Goal: Information Seeking & Learning: Check status

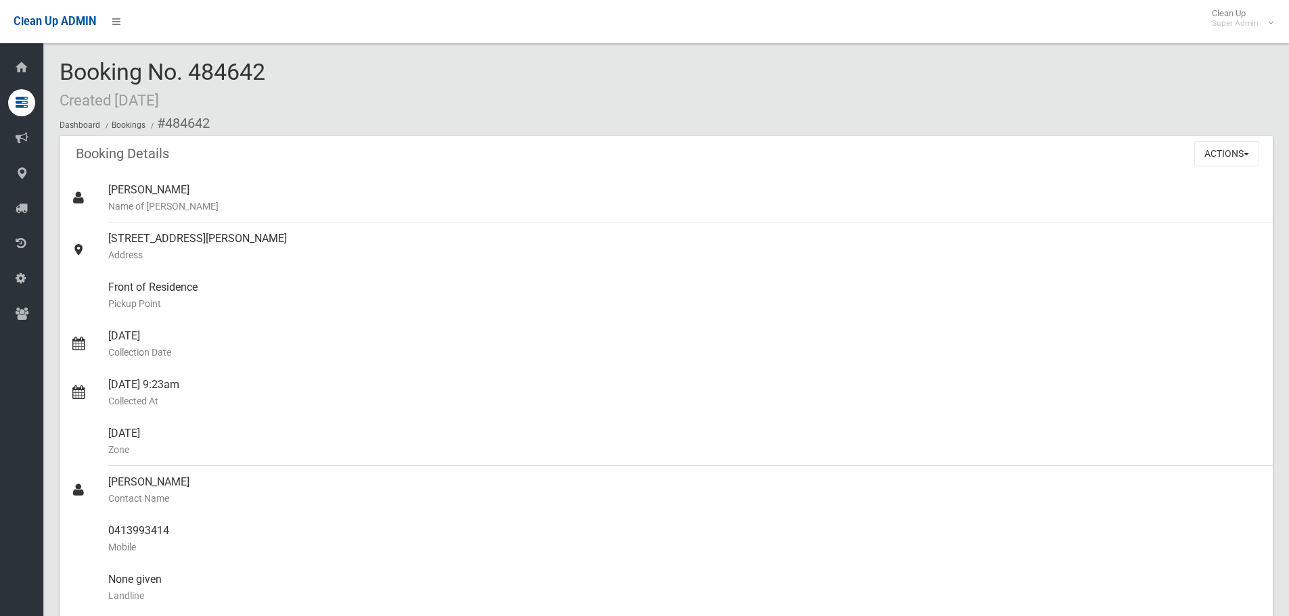
drag, startPoint x: 415, startPoint y: 178, endPoint x: 414, endPoint y: 168, distance: 10.2
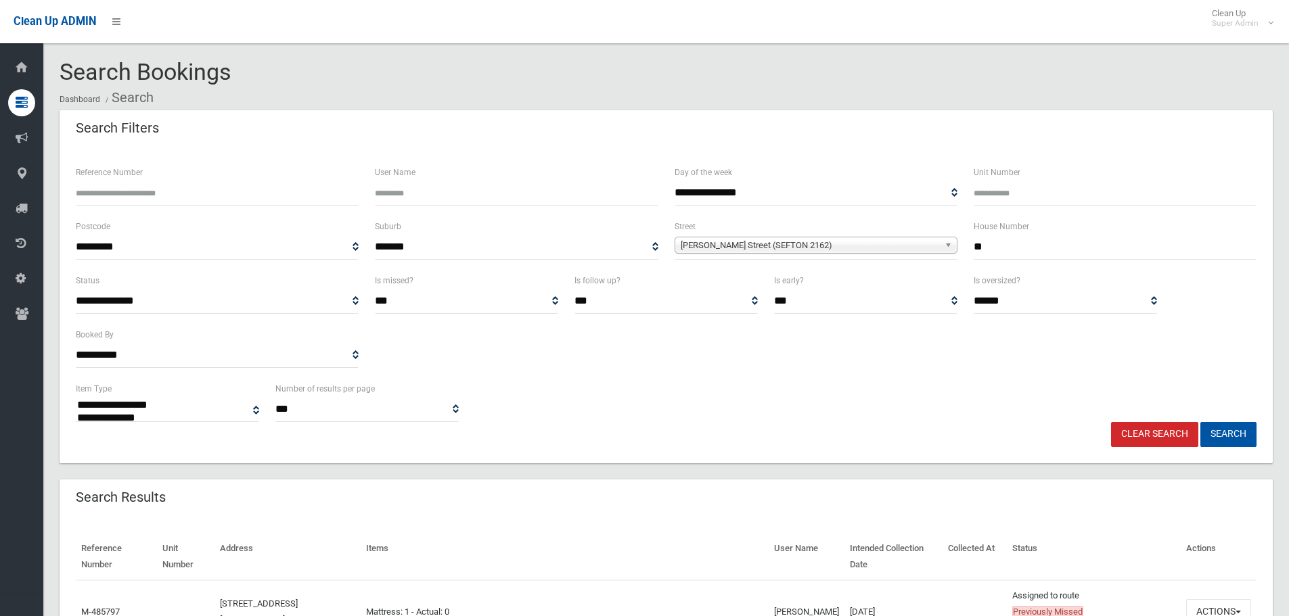
select select
click at [1030, 256] on input "**" at bounding box center [1115, 247] width 283 height 25
click at [1028, 255] on input "**" at bounding box center [1115, 247] width 283 height 25
type input "*"
click at [891, 251] on span "Hector Street (SEFTON 2162)" at bounding box center [810, 245] width 258 height 16
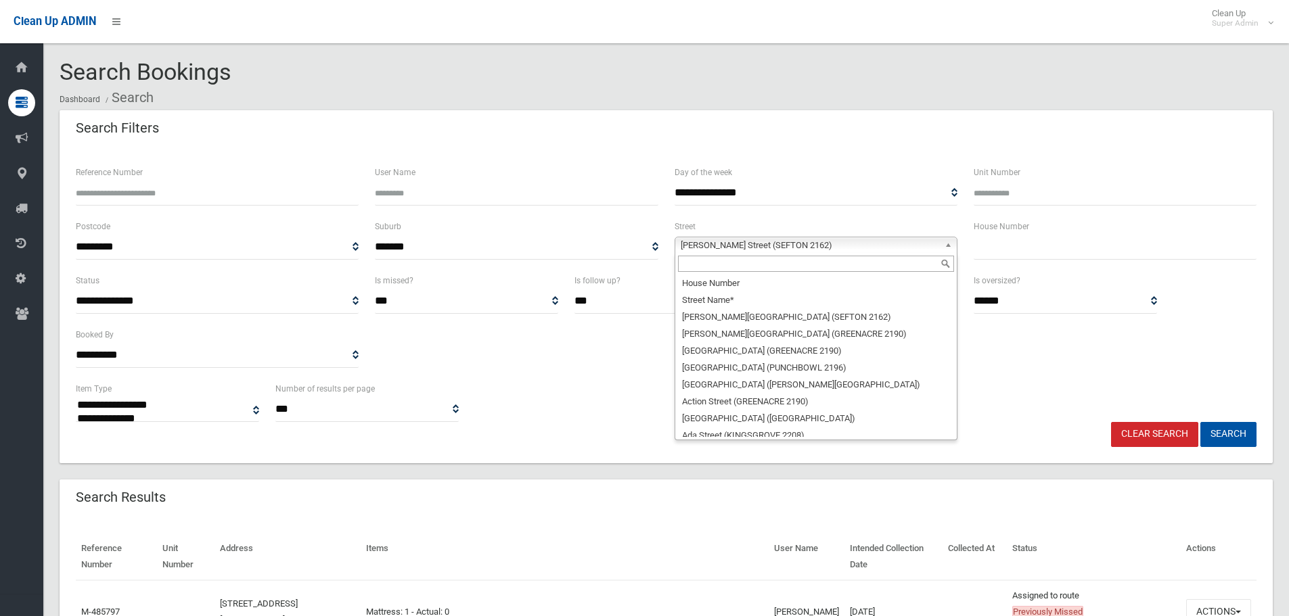
scroll to position [15719, 0]
click at [841, 262] on input "text" at bounding box center [816, 264] width 276 height 16
click at [1087, 366] on div "**********" at bounding box center [666, 327] width 1197 height 108
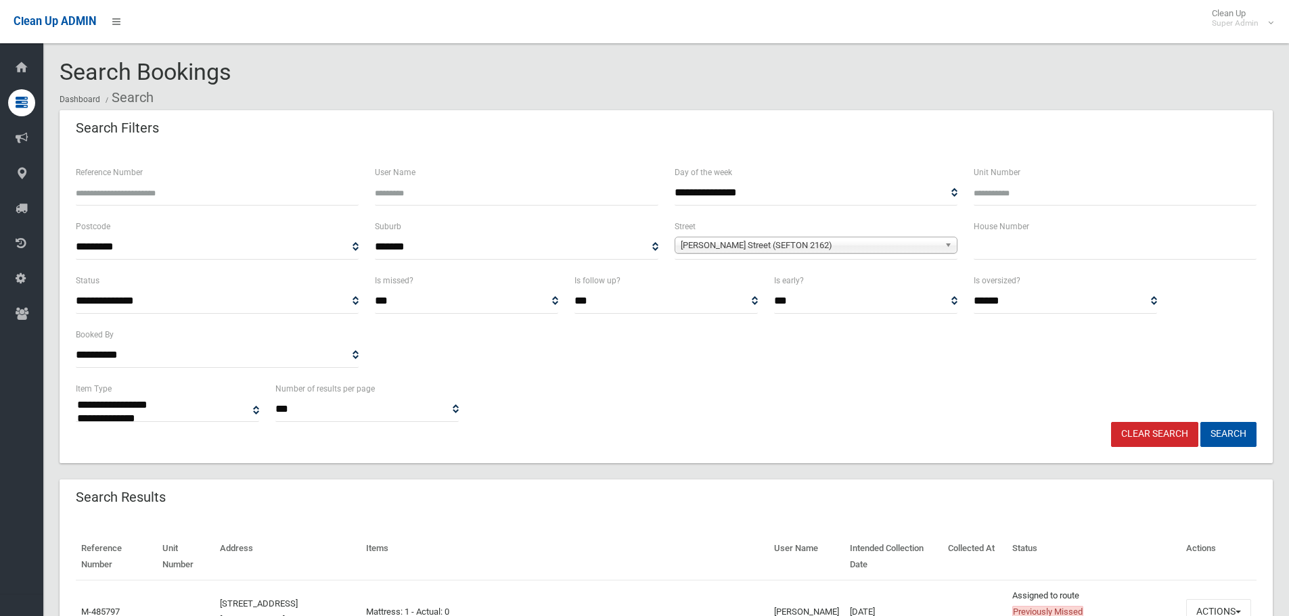
click at [999, 245] on input "text" at bounding box center [1115, 247] width 283 height 25
type input "***"
click at [851, 250] on span "Hector Street (SEFTON 2162)" at bounding box center [810, 245] width 258 height 16
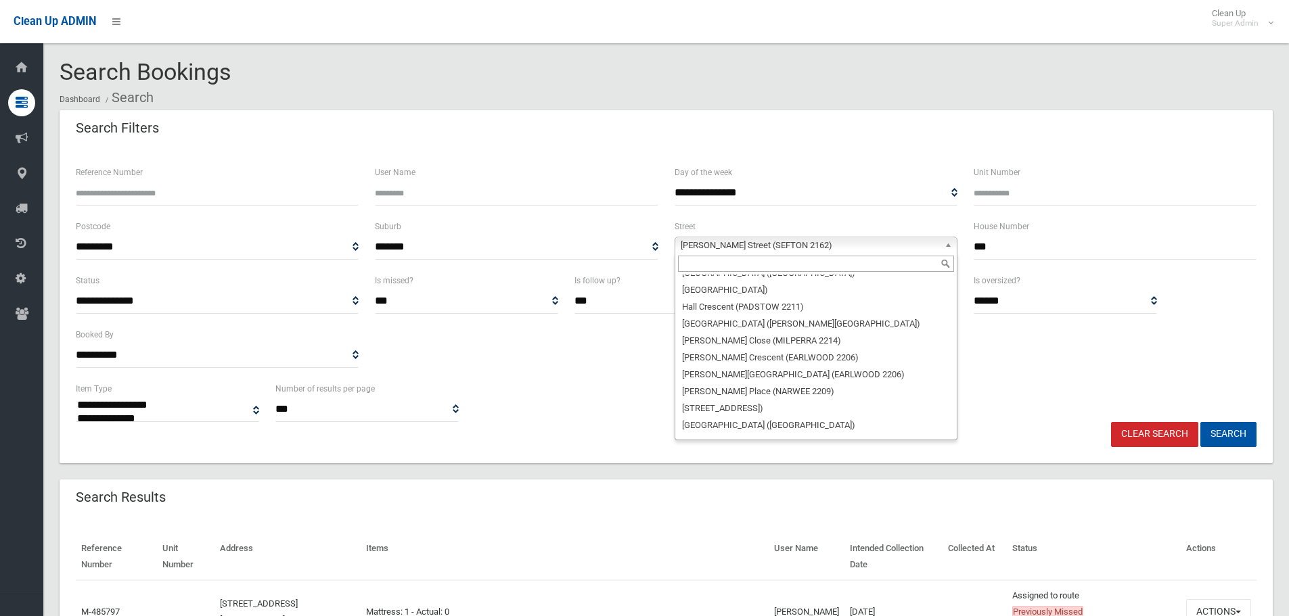
scroll to position [15719, 0]
drag, startPoint x: 840, startPoint y: 262, endPoint x: 830, endPoint y: 269, distance: 12.2
click at [840, 264] on input "text" at bounding box center [816, 264] width 276 height 16
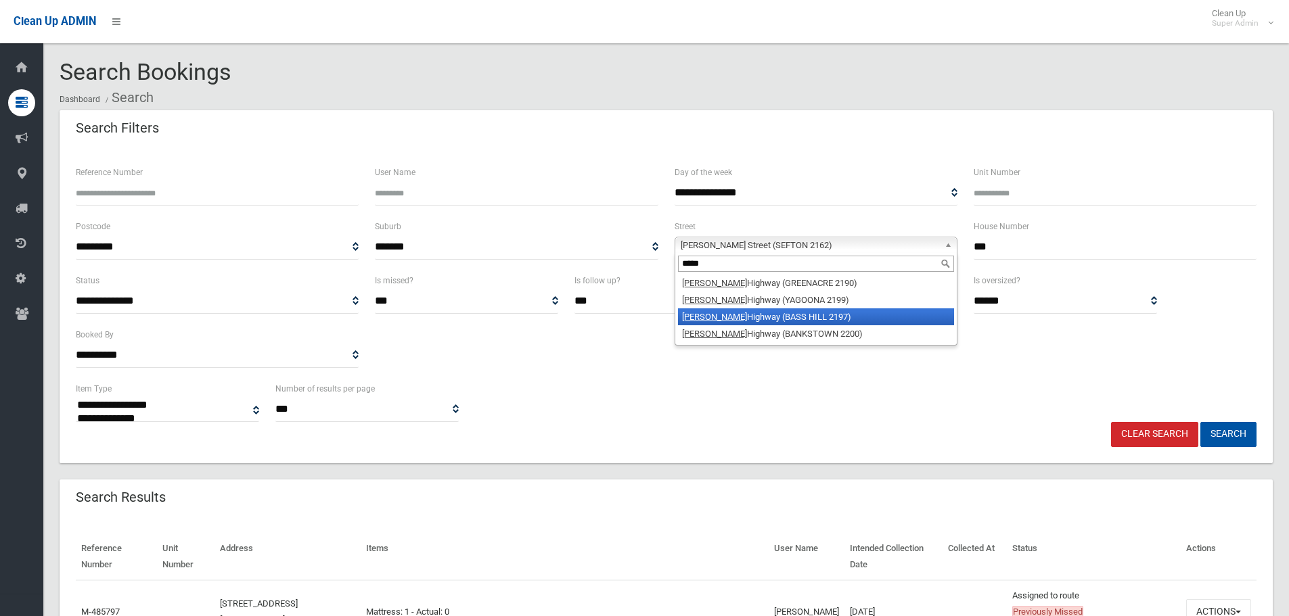
type input "****"
click at [823, 315] on li "Hume Highway (BASS HILL 2197)" at bounding box center [816, 316] width 276 height 17
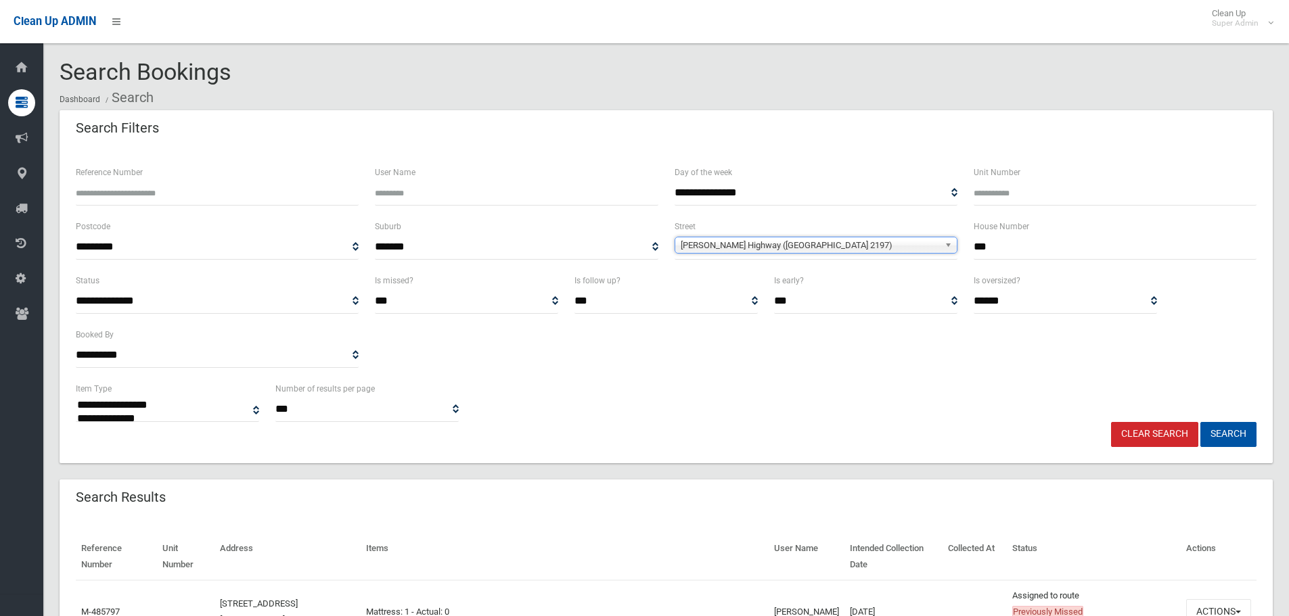
click at [1200, 422] on button "Search" at bounding box center [1228, 434] width 56 height 25
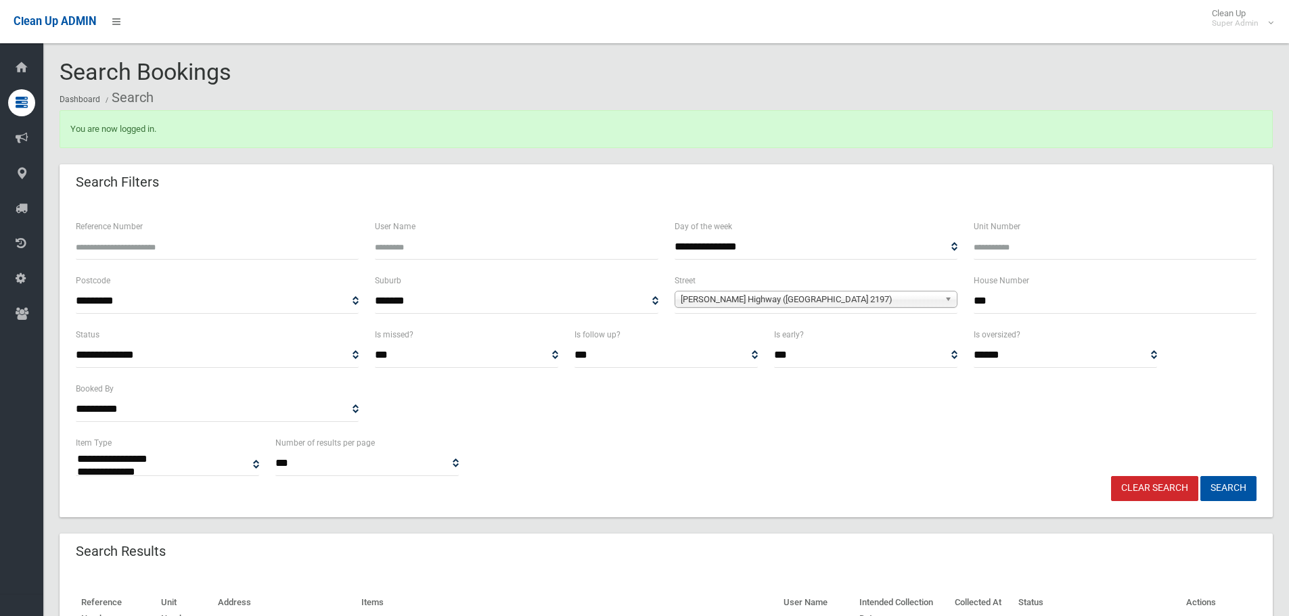
select select
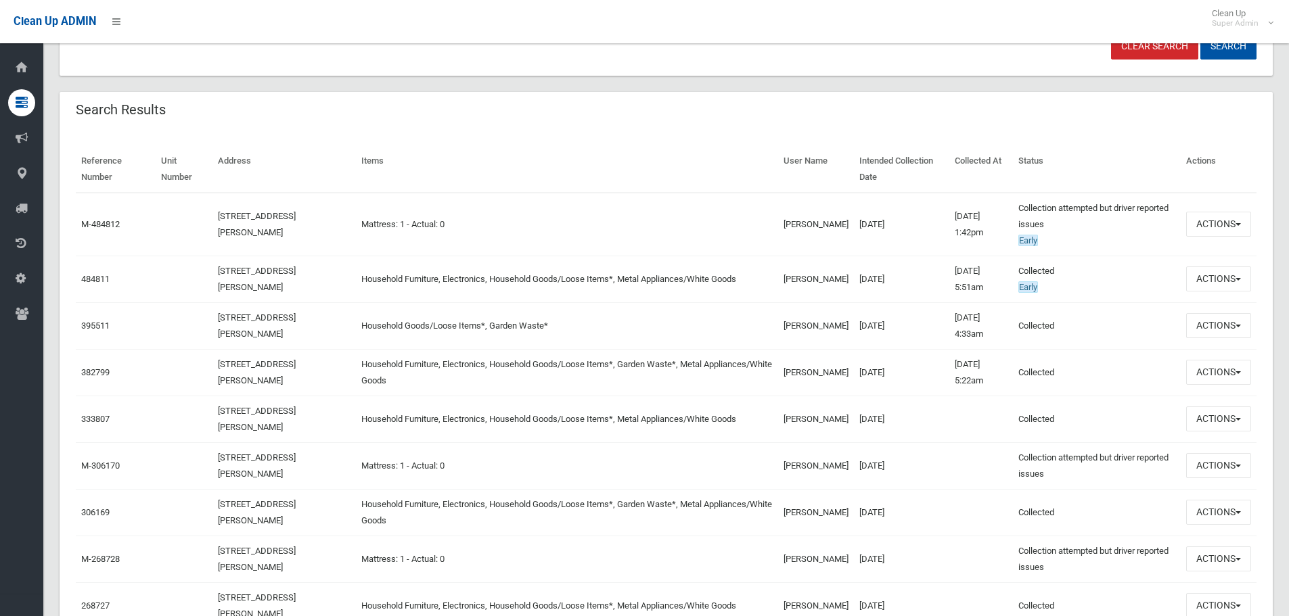
scroll to position [474, 0]
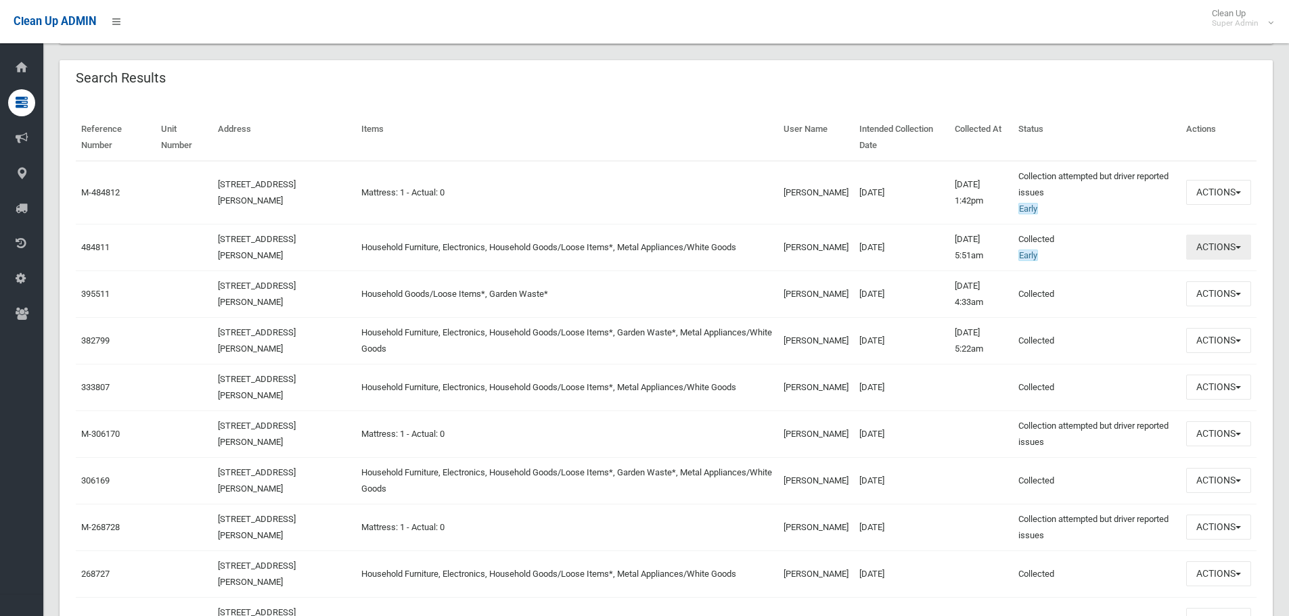
click at [1216, 239] on button "Actions" at bounding box center [1218, 247] width 65 height 25
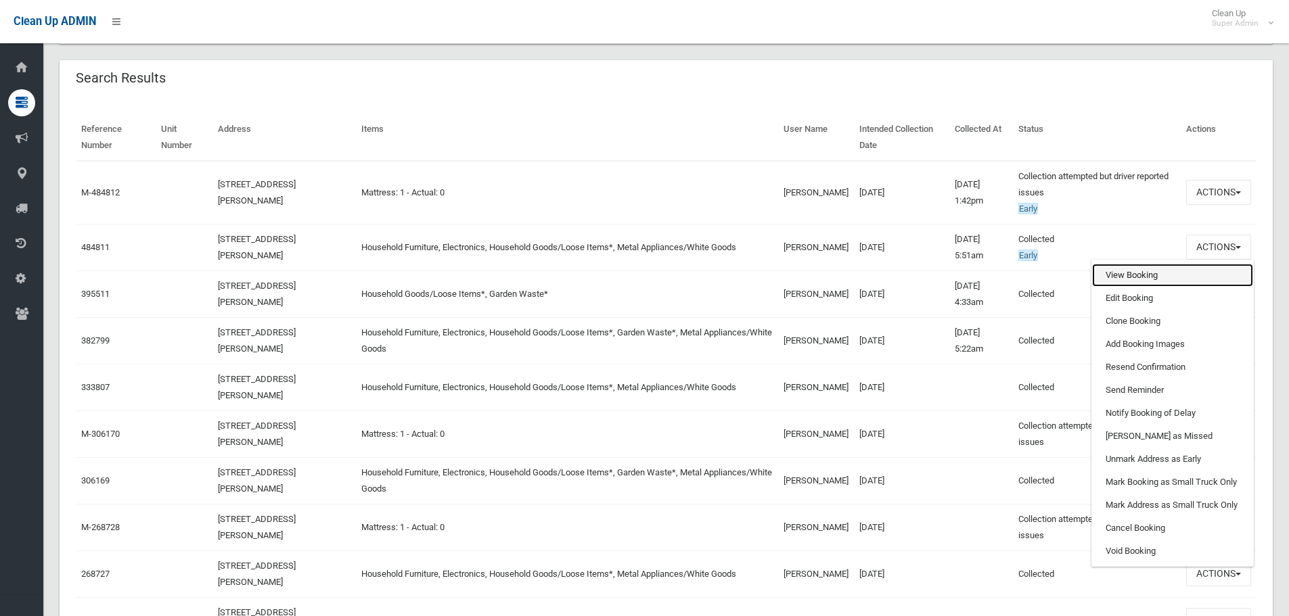
click at [1134, 274] on link "View Booking" at bounding box center [1172, 275] width 161 height 23
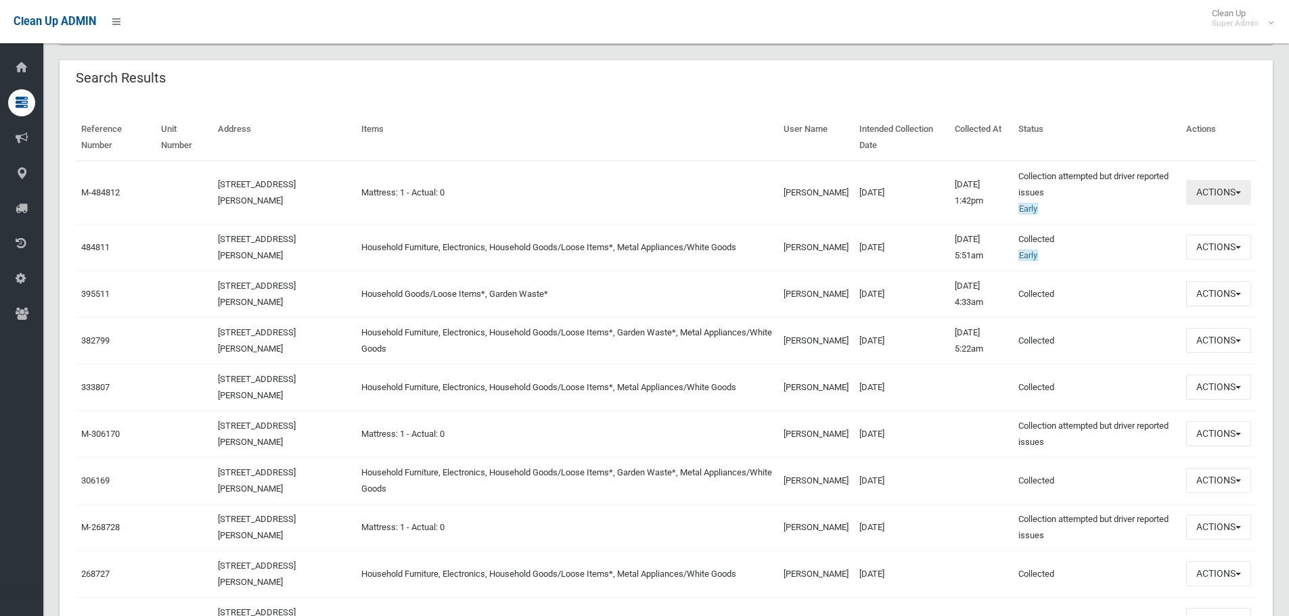
click at [1226, 187] on button "Actions" at bounding box center [1218, 192] width 65 height 25
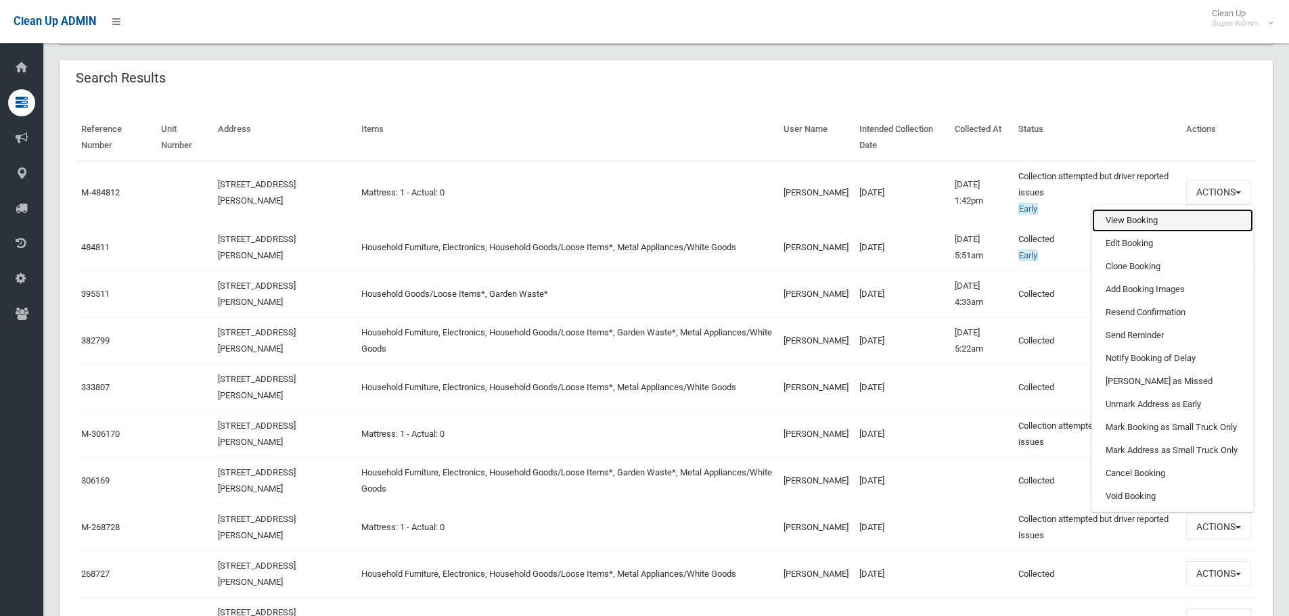
click at [1152, 225] on link "View Booking" at bounding box center [1172, 220] width 161 height 23
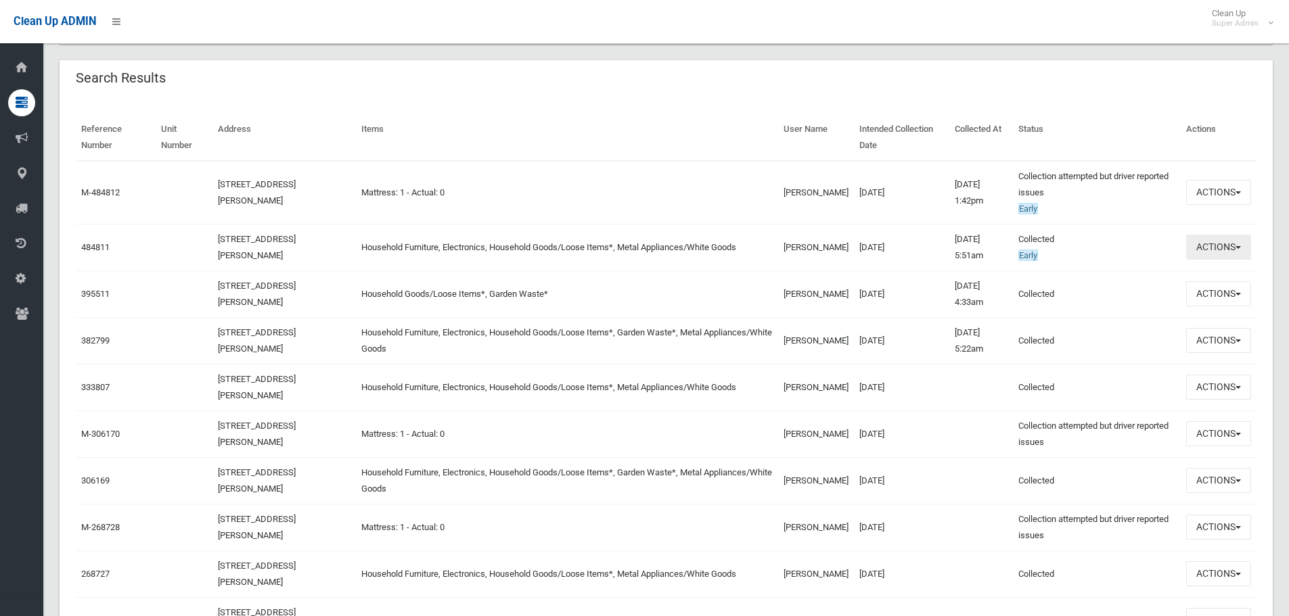
click at [1233, 244] on button "Actions" at bounding box center [1218, 247] width 65 height 25
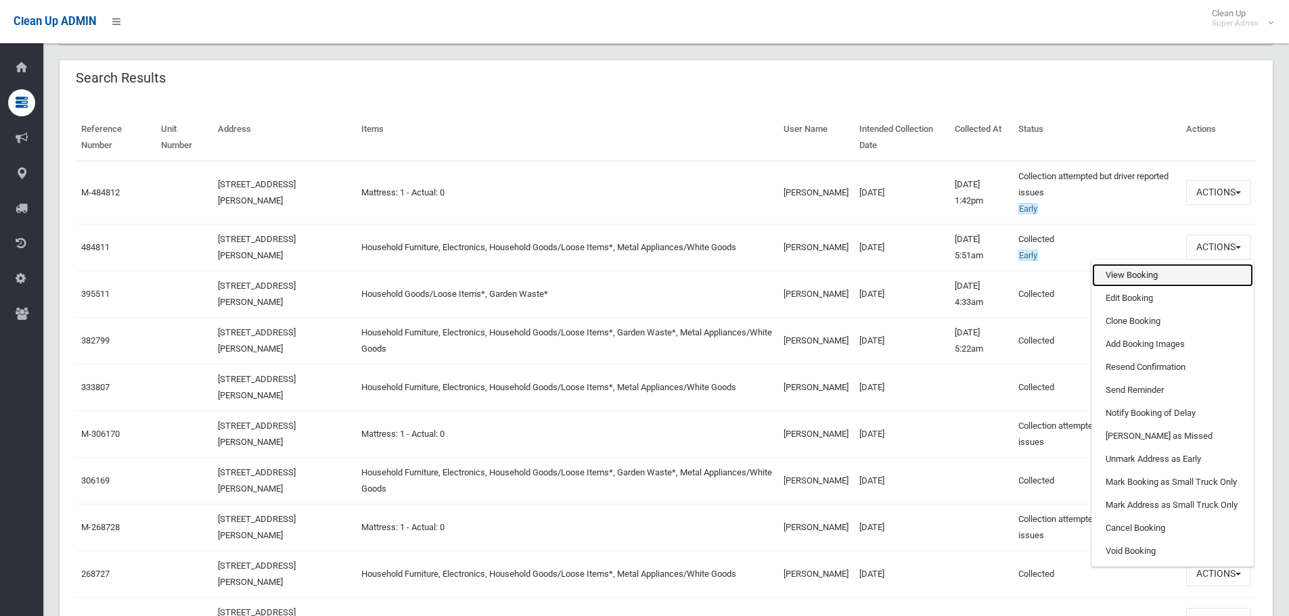
click at [1167, 270] on link "View Booking" at bounding box center [1172, 275] width 161 height 23
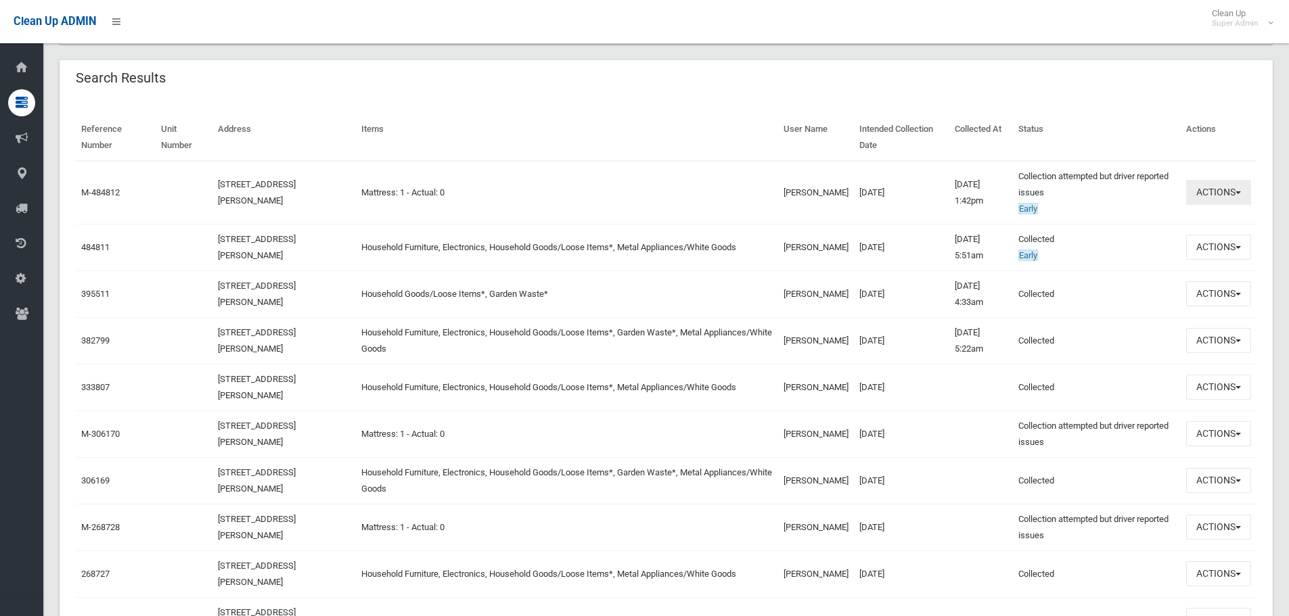
click at [1247, 188] on button "Actions" at bounding box center [1218, 192] width 65 height 25
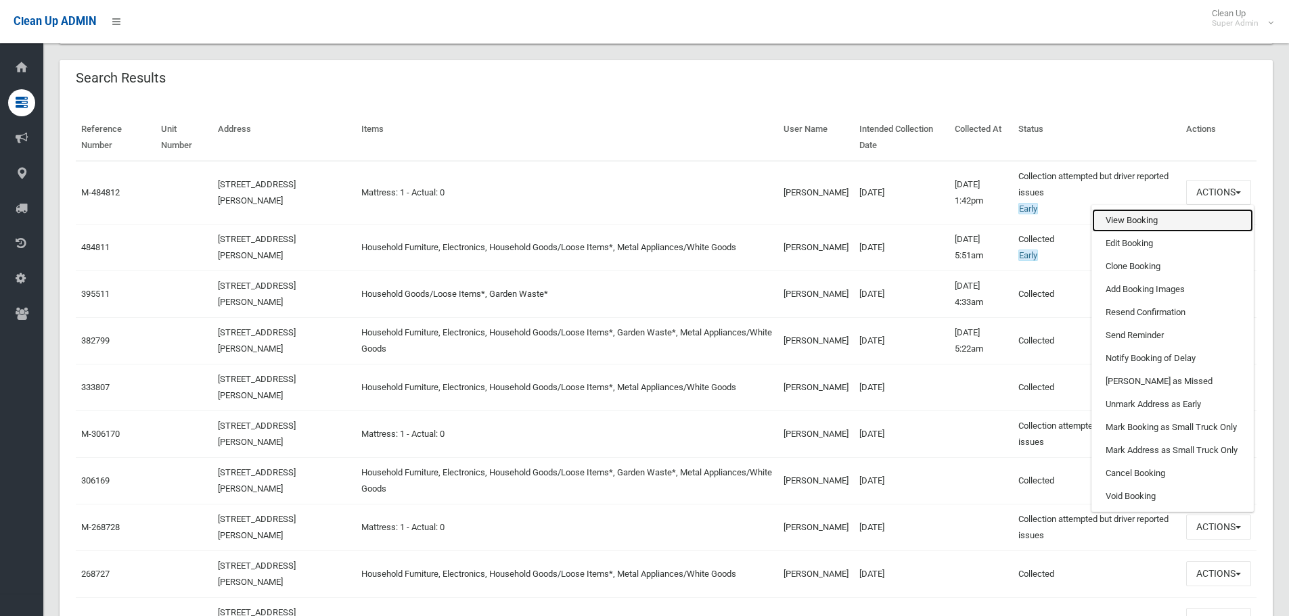
click at [1146, 222] on link "View Booking" at bounding box center [1172, 220] width 161 height 23
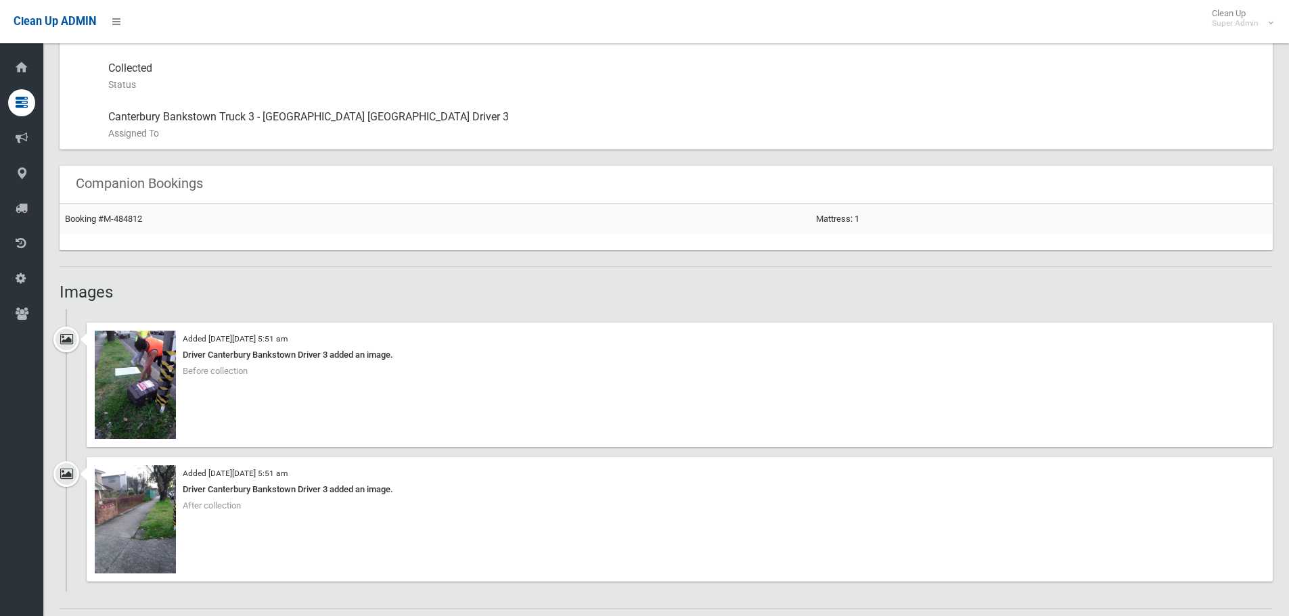
scroll to position [744, 0]
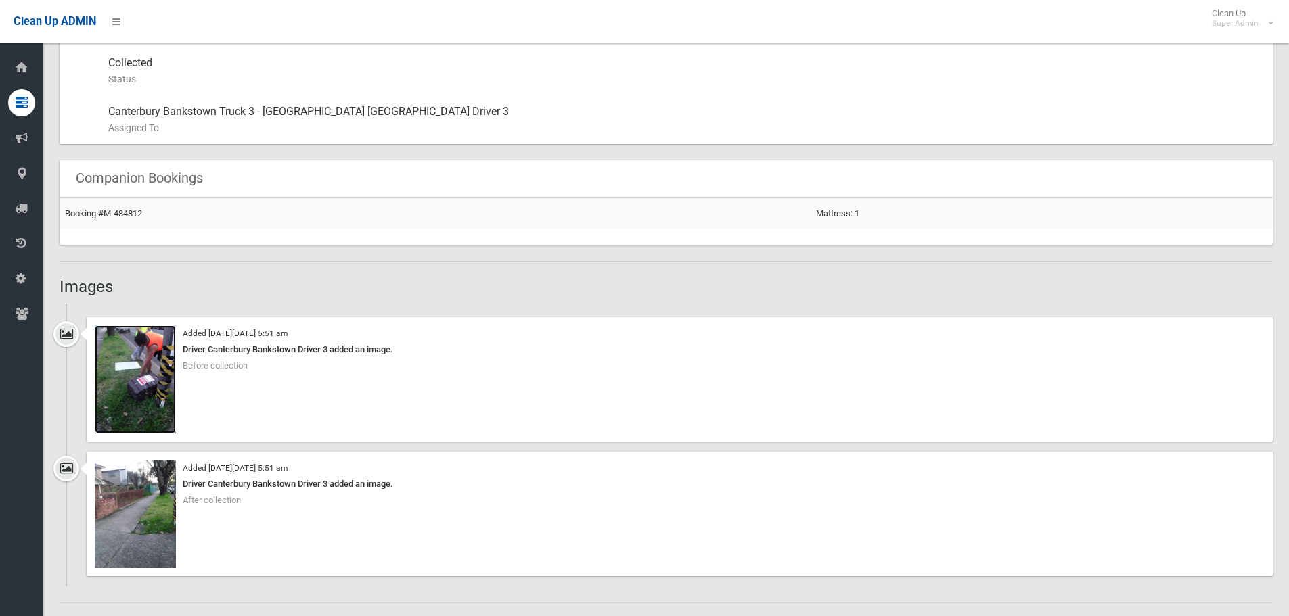
click at [125, 403] on img at bounding box center [135, 379] width 81 height 108
click at [138, 511] on img at bounding box center [135, 514] width 81 height 108
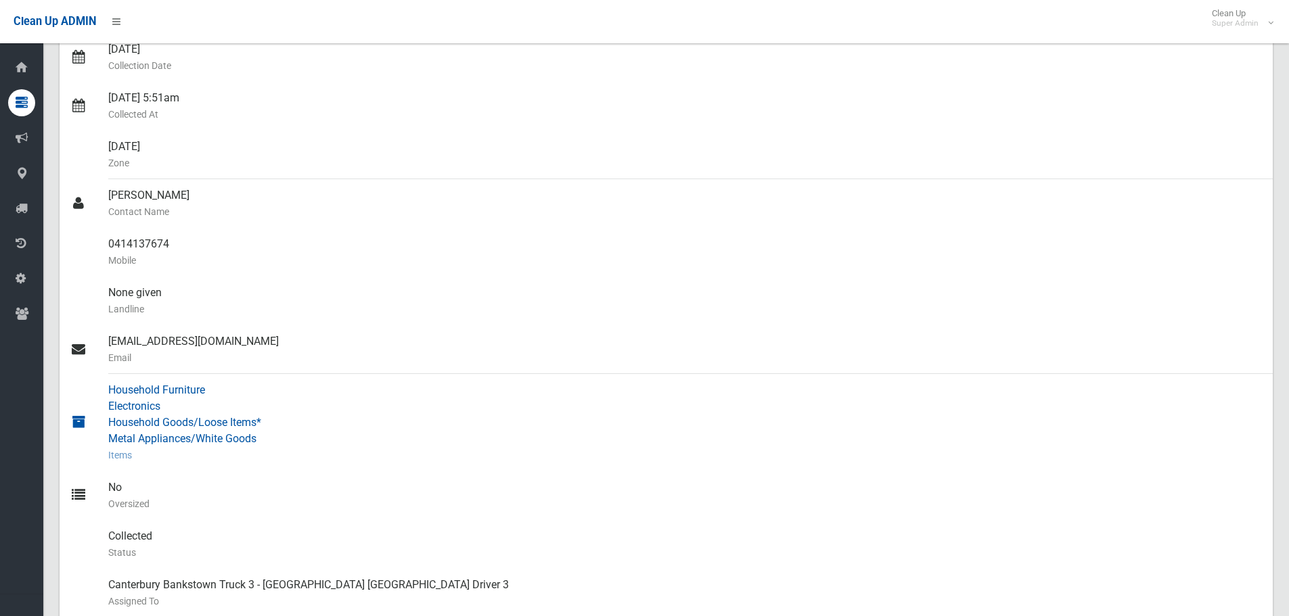
scroll to position [0, 0]
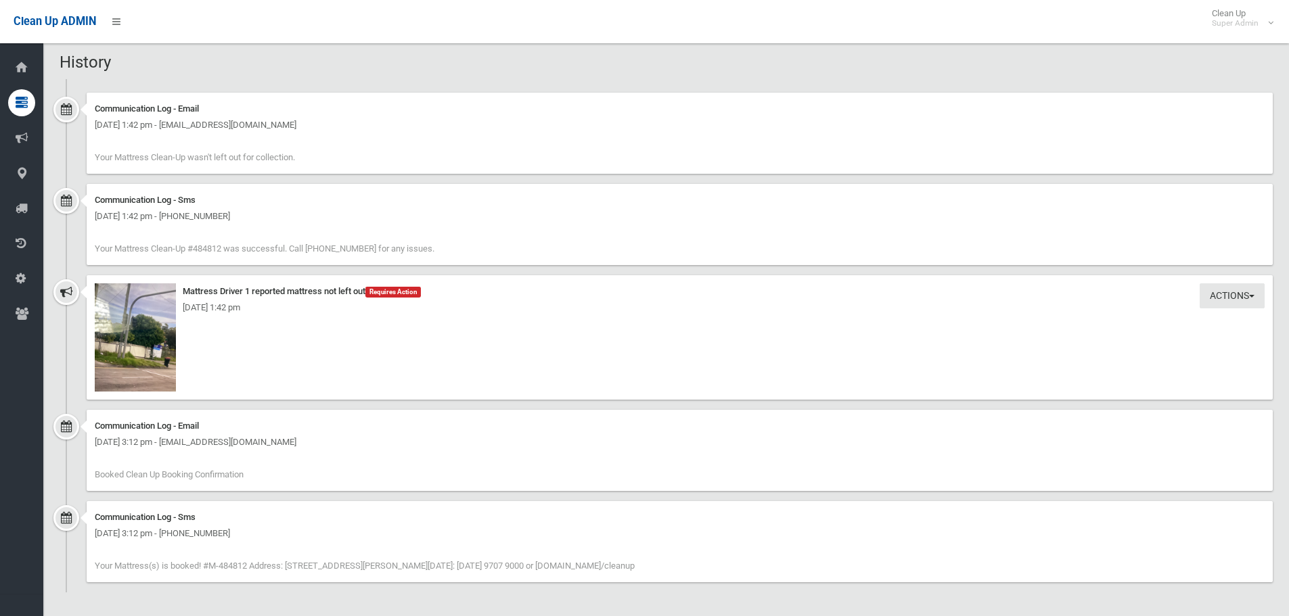
scroll to position [921, 0]
click at [151, 346] on img at bounding box center [135, 337] width 81 height 108
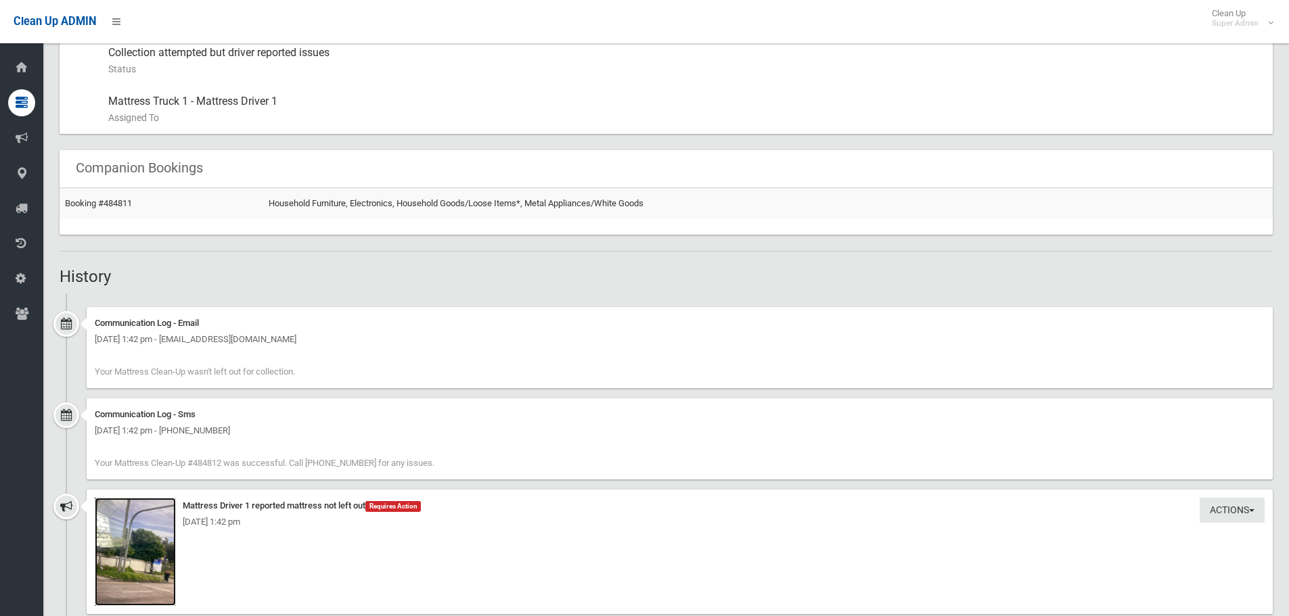
scroll to position [582, 0]
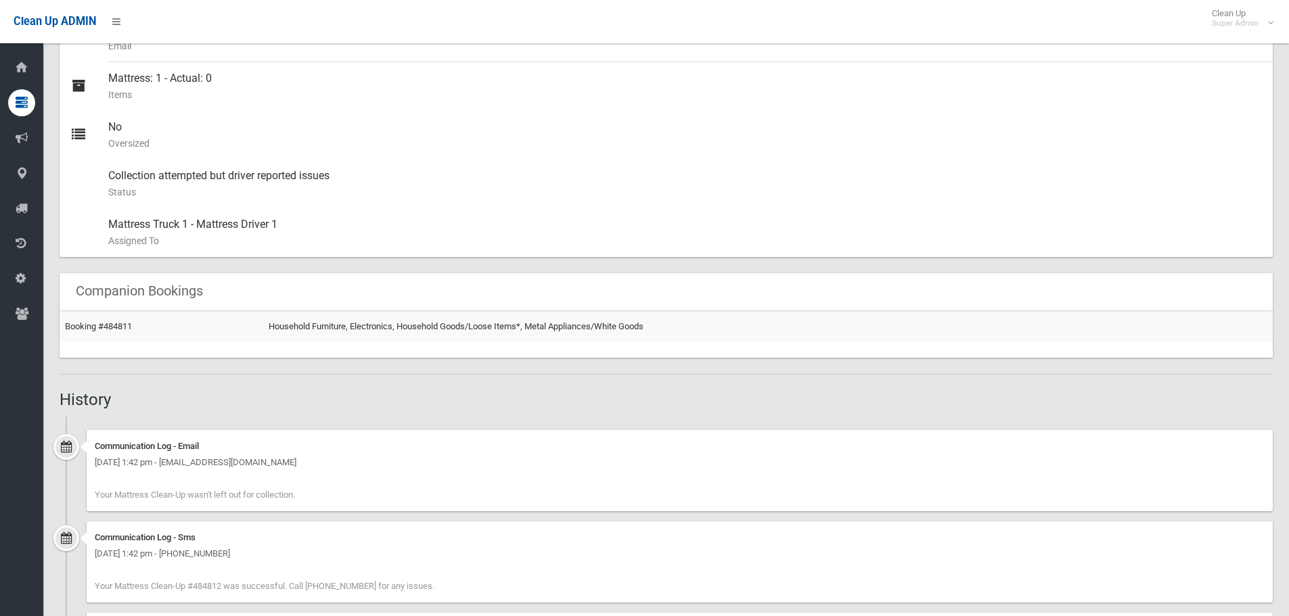
drag, startPoint x: 914, startPoint y: 74, endPoint x: 953, endPoint y: 30, distance: 58.9
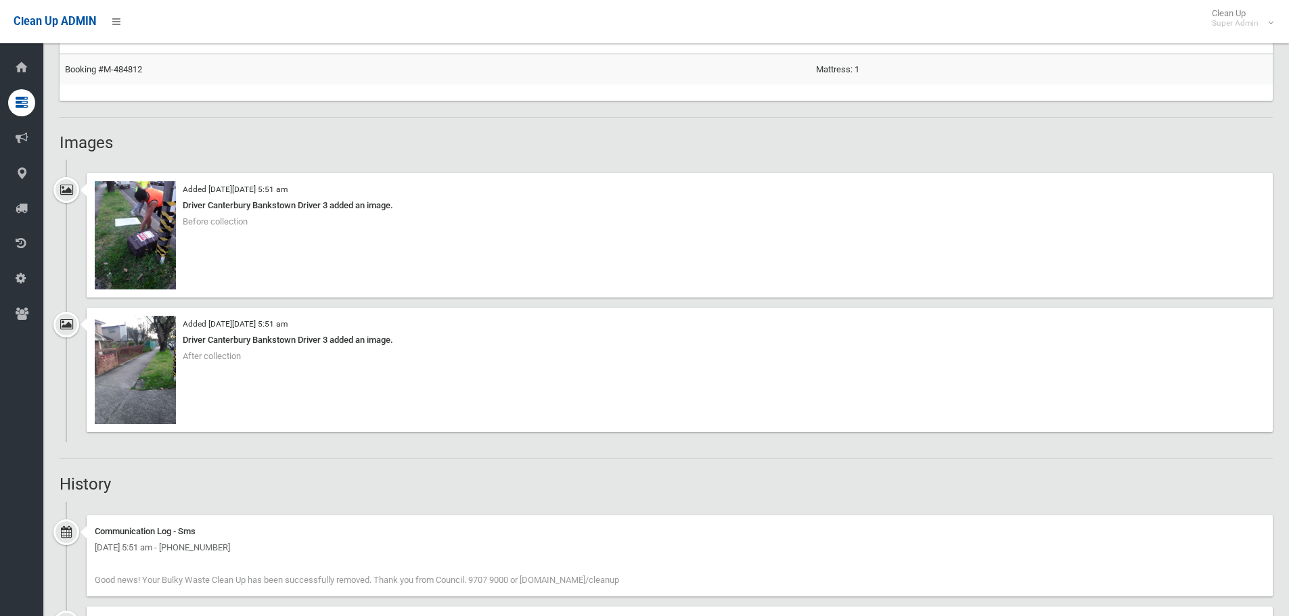
scroll to position [1015, 0]
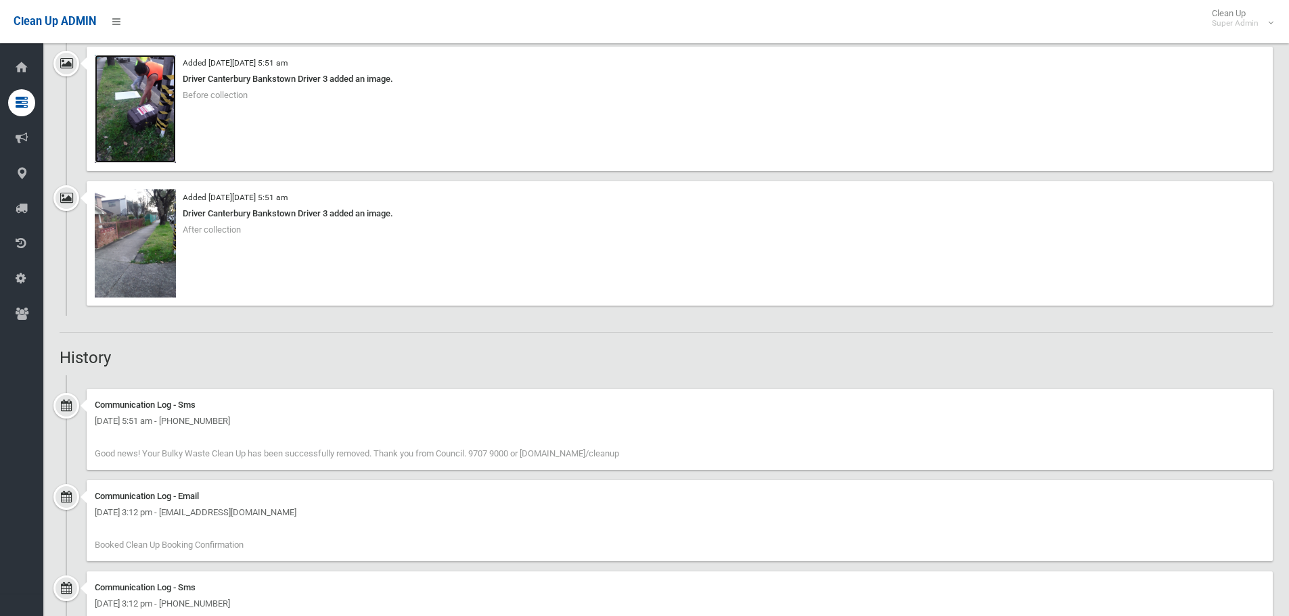
click at [139, 108] on img at bounding box center [135, 109] width 81 height 108
click at [154, 263] on img at bounding box center [135, 243] width 81 height 108
click at [133, 111] on img at bounding box center [135, 109] width 81 height 108
click at [141, 246] on img at bounding box center [135, 243] width 81 height 108
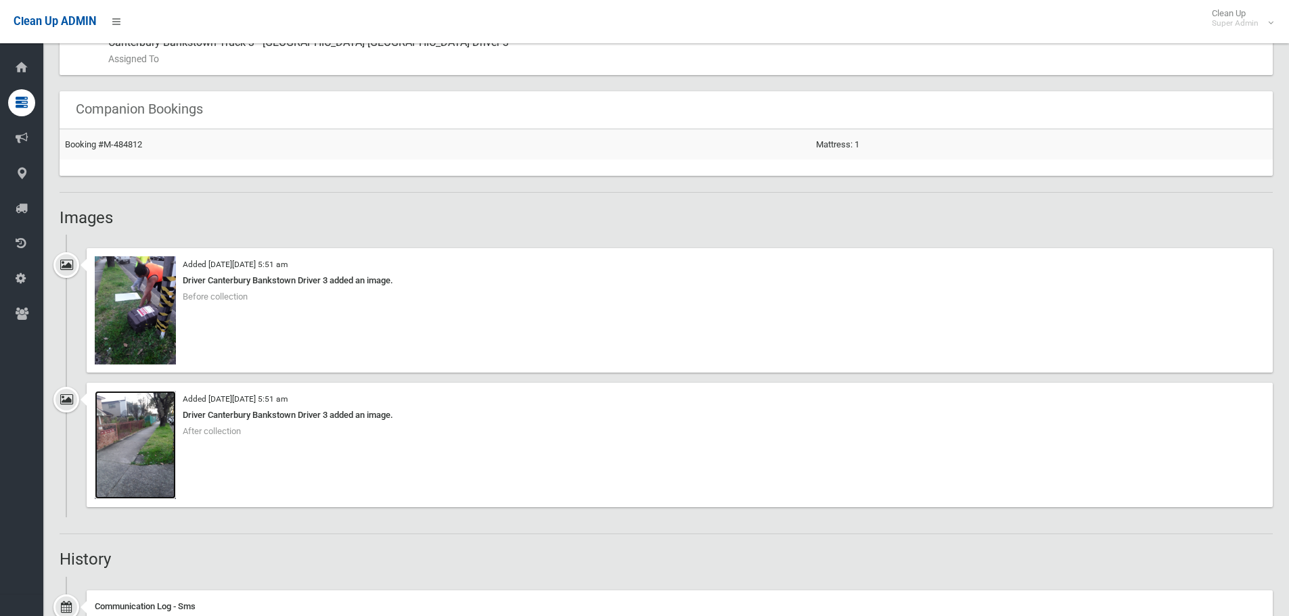
scroll to position [812, 0]
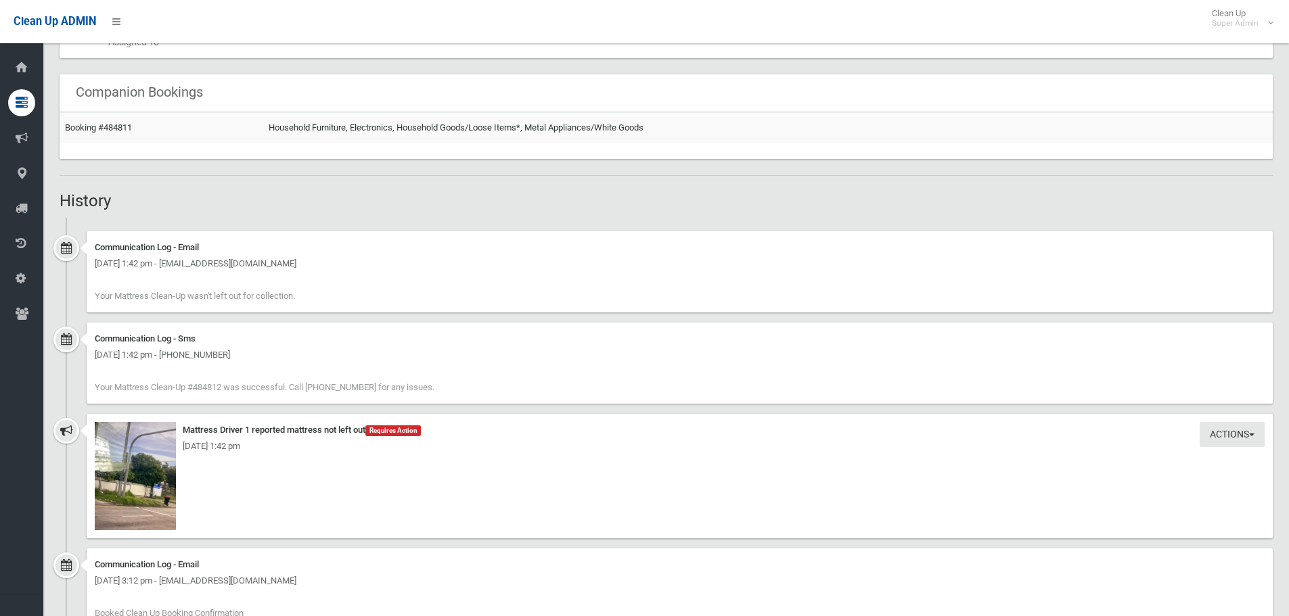
scroll to position [812, 0]
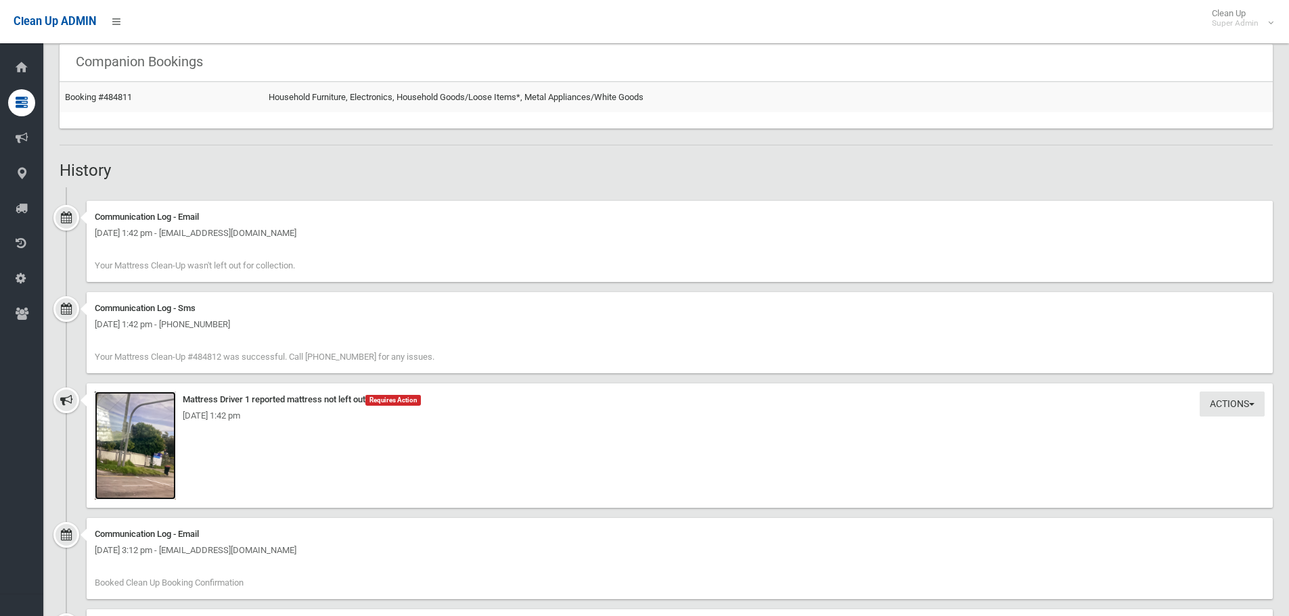
click at [128, 460] on img at bounding box center [135, 446] width 81 height 108
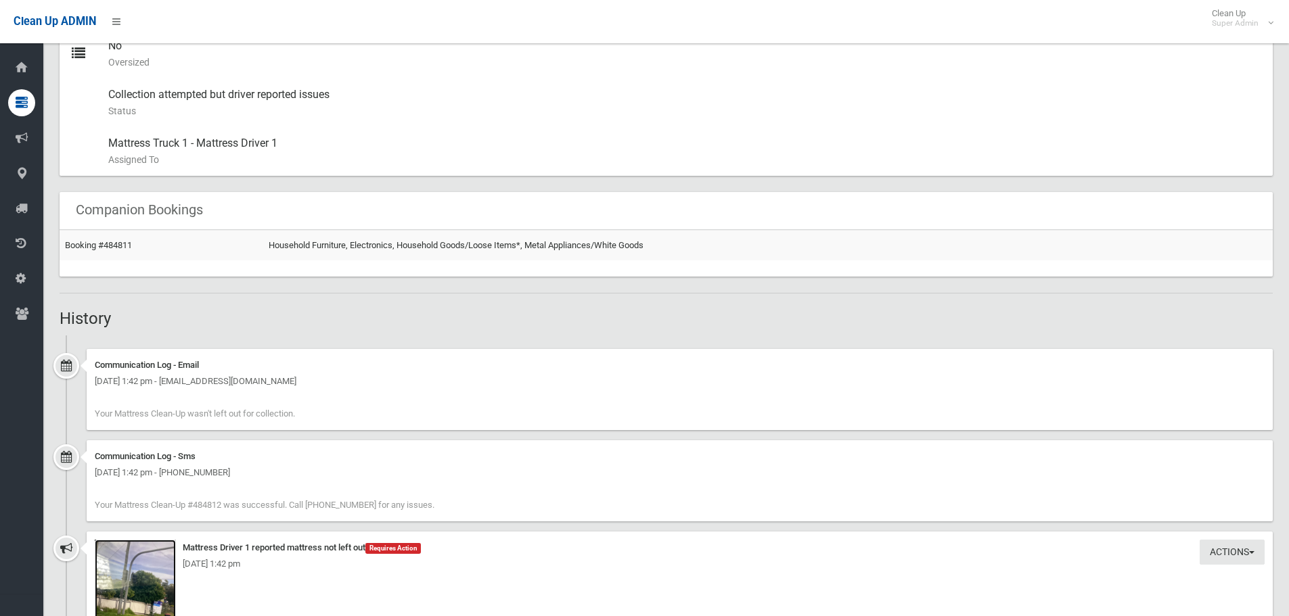
scroll to position [744, 0]
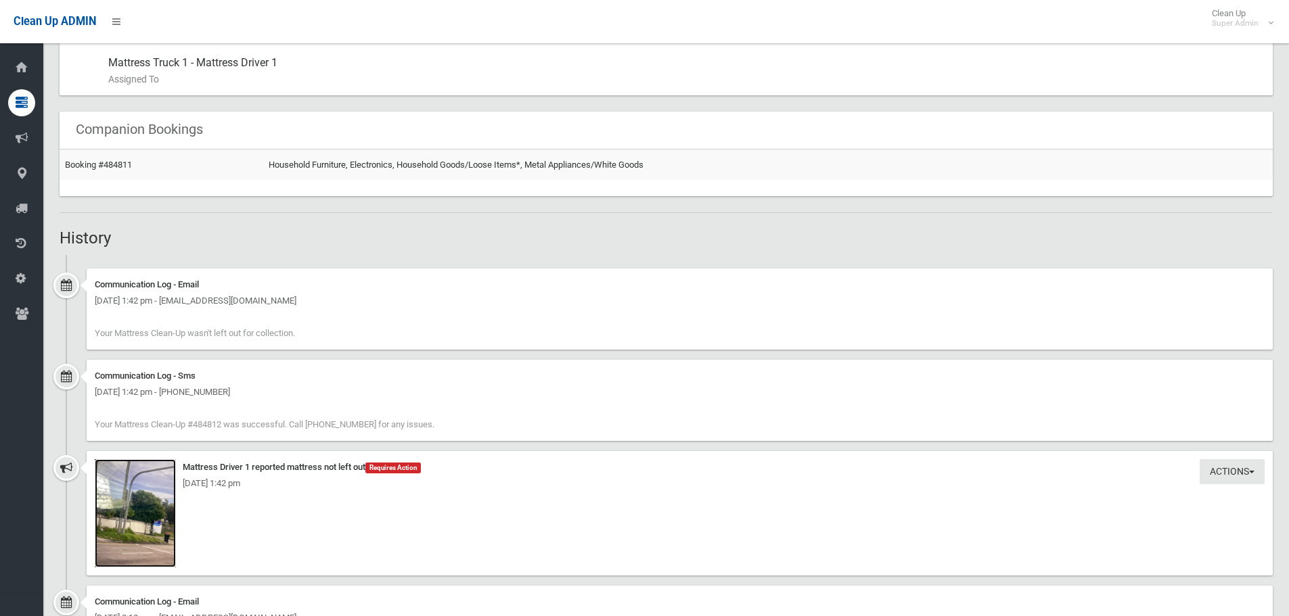
click at [165, 538] on img at bounding box center [135, 513] width 81 height 108
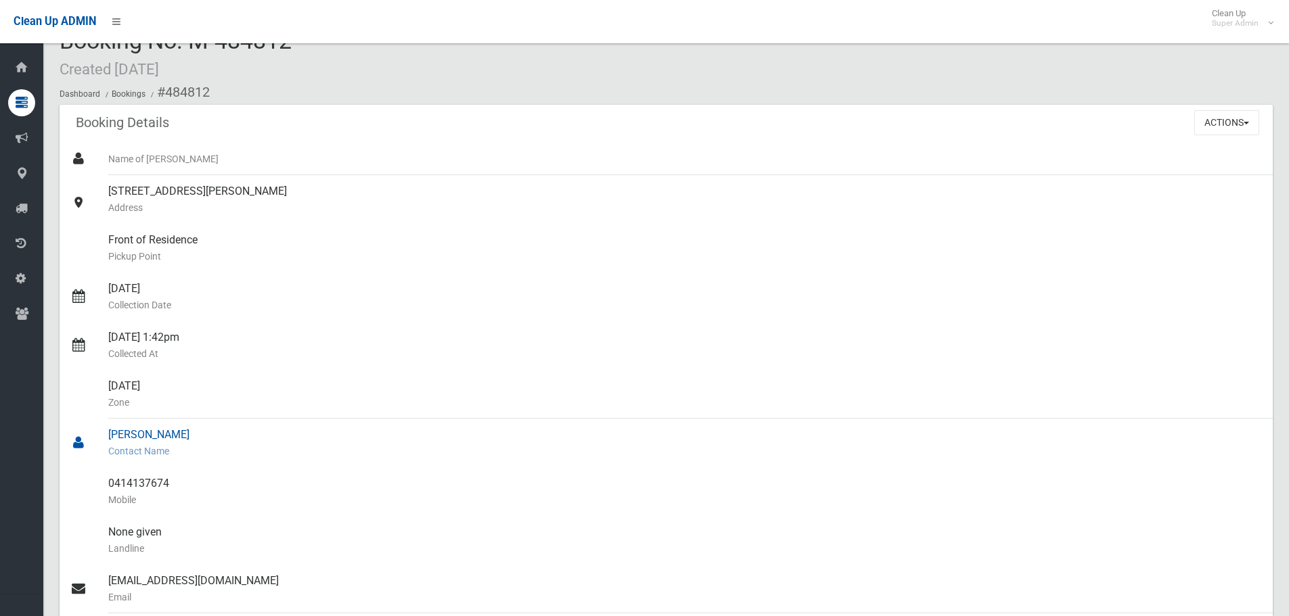
scroll to position [0, 0]
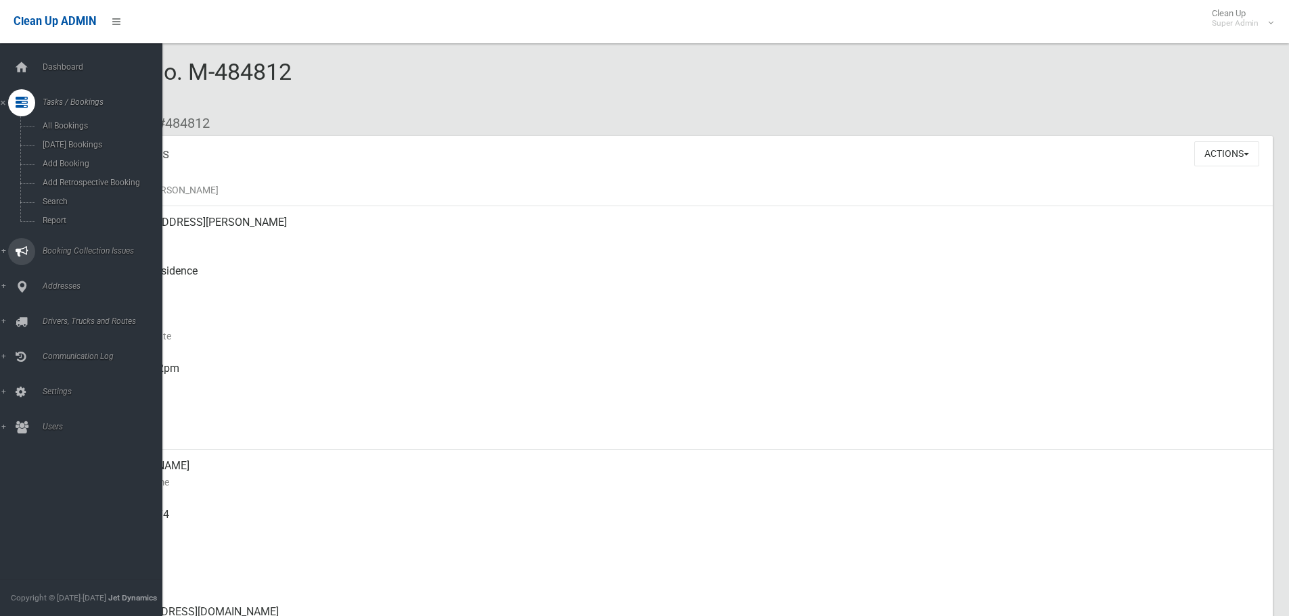
click at [28, 249] on div at bounding box center [21, 251] width 27 height 27
click at [14, 224] on div at bounding box center [21, 229] width 27 height 27
click at [68, 203] on link "All Addresses" at bounding box center [86, 196] width 173 height 19
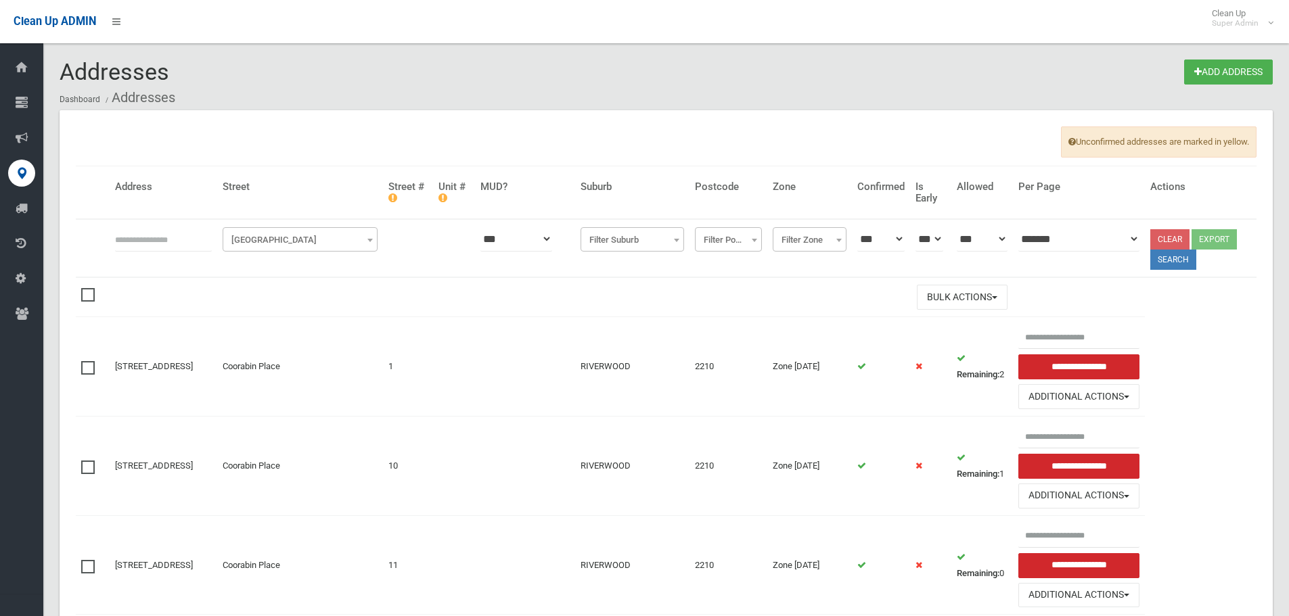
click at [198, 237] on input "text" at bounding box center [163, 239] width 97 height 25
type input "**********"
click button at bounding box center [0, 0] width 0 height 0
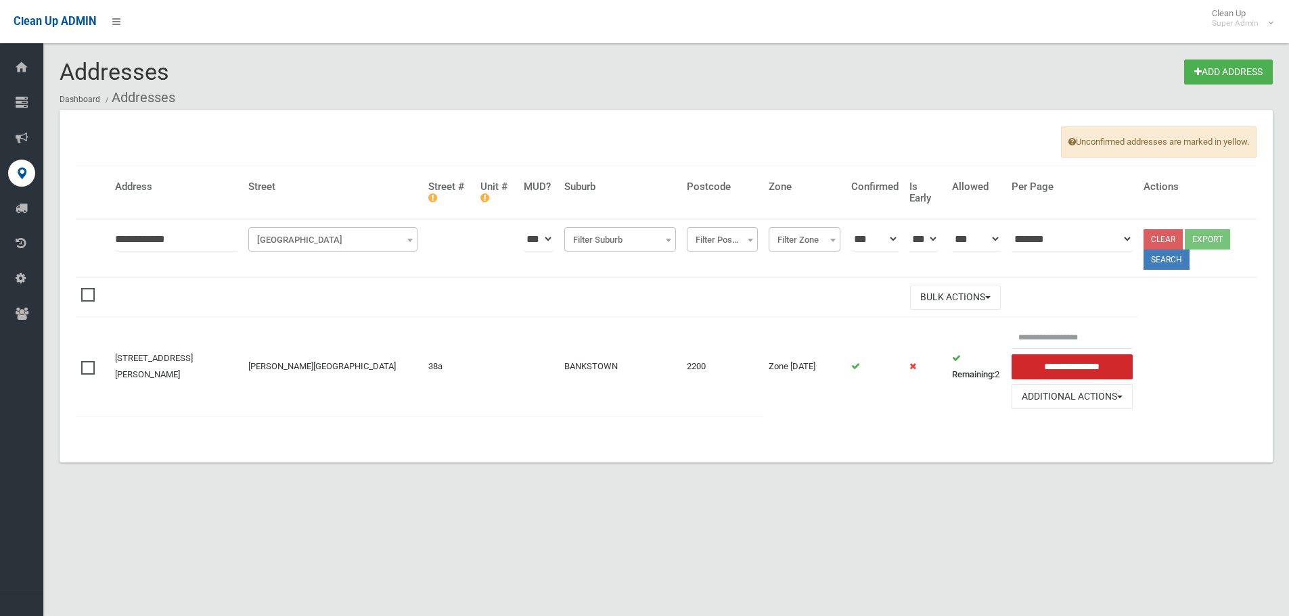
click at [687, 440] on div "Unconfirmed addresses are marked in yellow. [GEOGRAPHIC_DATA] Unit # MUD? Subur…" at bounding box center [666, 286] width 1213 height 352
